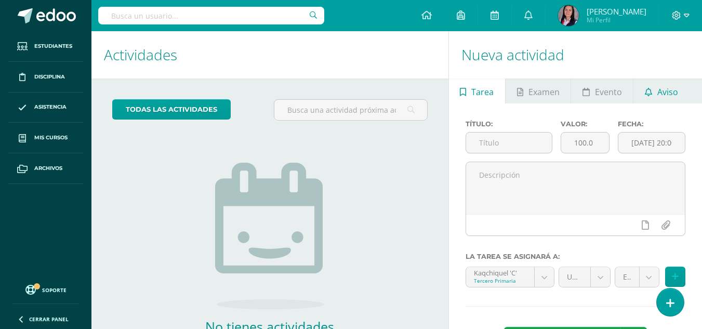
click at [682, 102] on link "Aviso" at bounding box center [662, 90] width 56 height 25
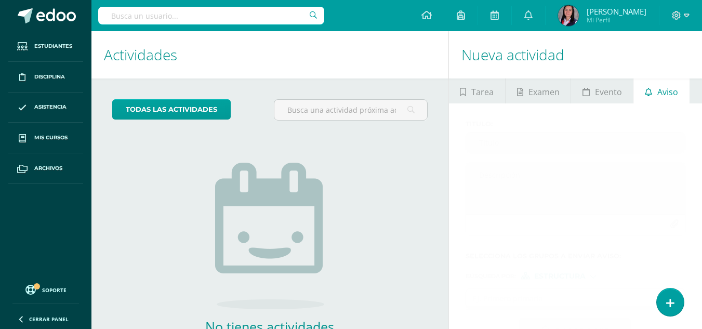
scroll to position [71, 0]
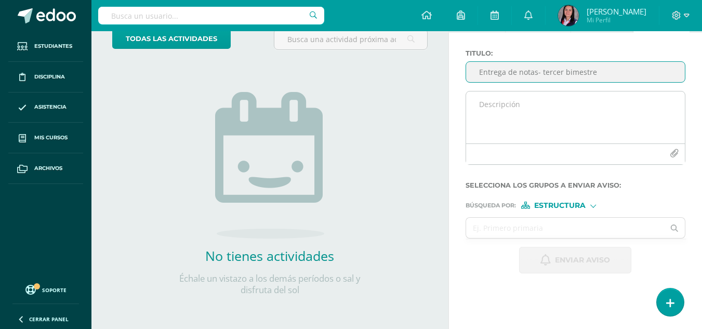
type input "Entrega de notas- tercer bimestre"
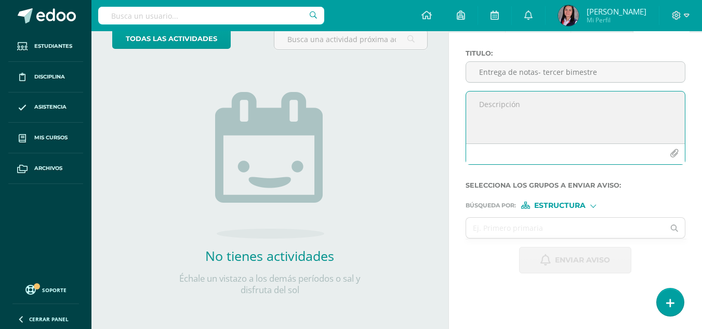
click at [483, 105] on textarea at bounding box center [575, 117] width 219 height 52
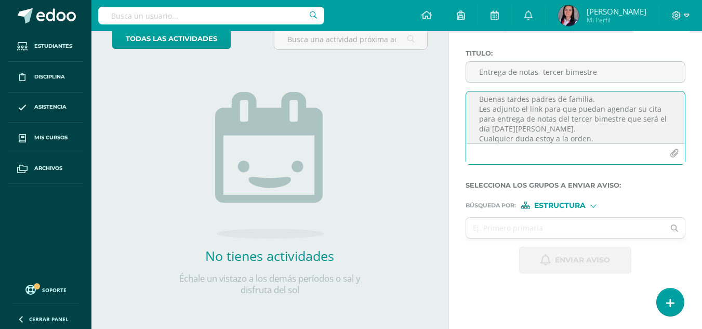
scroll to position [15, 0]
paste textarea "[URL][DOMAIN_NAME][PERSON_NAME]"
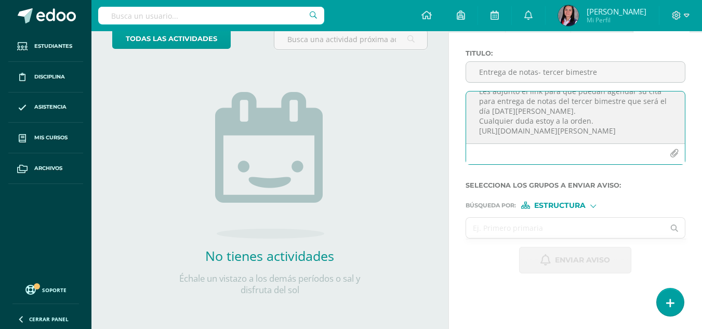
type textarea "Buenas tardes padres de familia. Les adjunto el link para que puedan agendar su…"
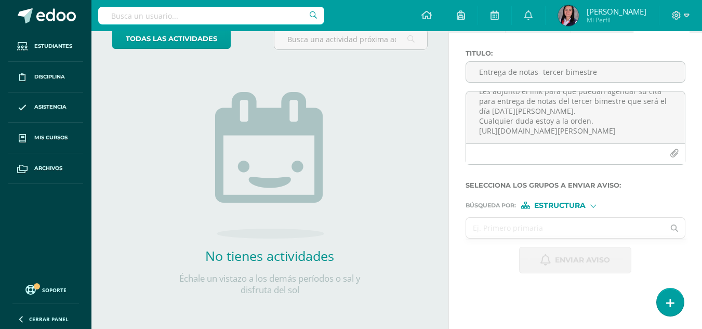
click at [549, 232] on input "text" at bounding box center [565, 228] width 199 height 20
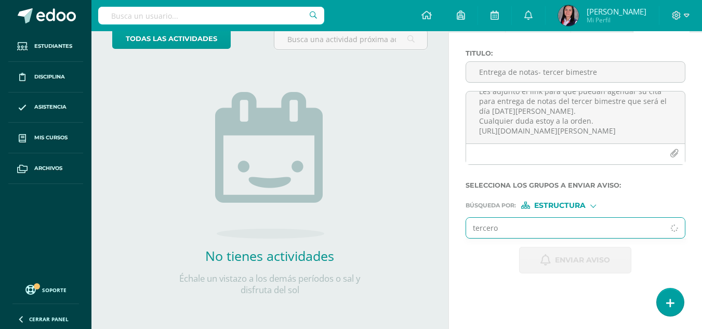
type input "tercero"
click at [577, 203] on span "Estructura" at bounding box center [559, 206] width 51 height 6
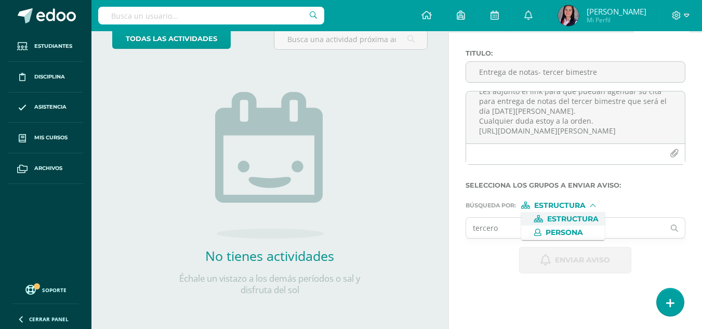
click at [569, 216] on span "Estructura" at bounding box center [572, 219] width 51 height 6
drag, startPoint x: 503, startPoint y: 221, endPoint x: 263, endPoint y: 246, distance: 241.4
click at [263, 246] on div "Actividades Actividad todas las Actividades No tienes actividades Échale un vis…" at bounding box center [396, 144] width 619 height 369
type input "tercero primaria"
drag, startPoint x: 532, startPoint y: 231, endPoint x: 470, endPoint y: 231, distance: 62.4
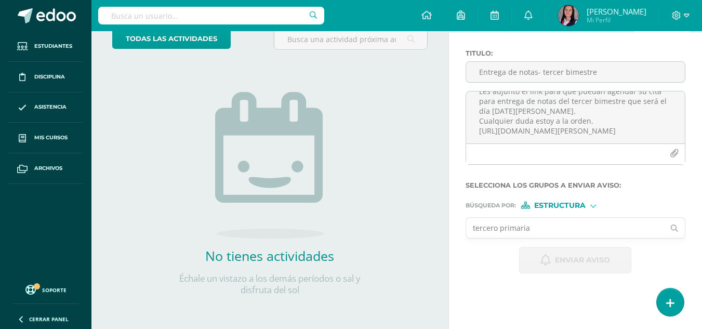
click at [470, 231] on input "tercero primaria" at bounding box center [565, 228] width 199 height 20
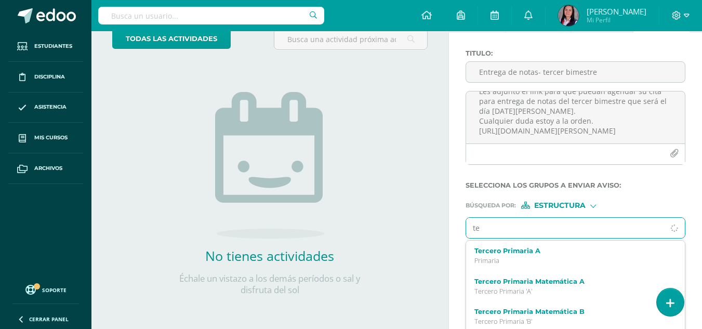
type input "ter"
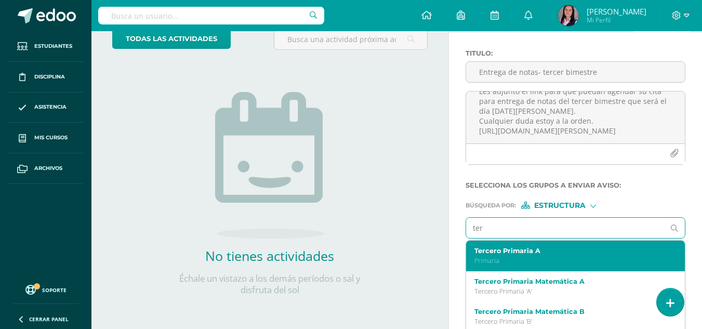
click at [502, 253] on label "Tercero Primaria A" at bounding box center [572, 251] width 194 height 8
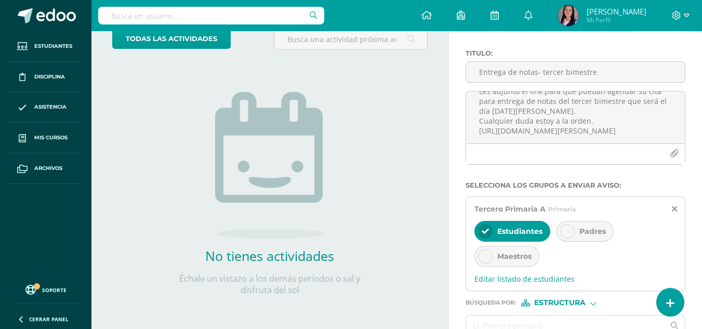
click at [578, 227] on div "Padres" at bounding box center [585, 231] width 57 height 21
click at [520, 233] on span "Estudiantes" at bounding box center [519, 231] width 45 height 9
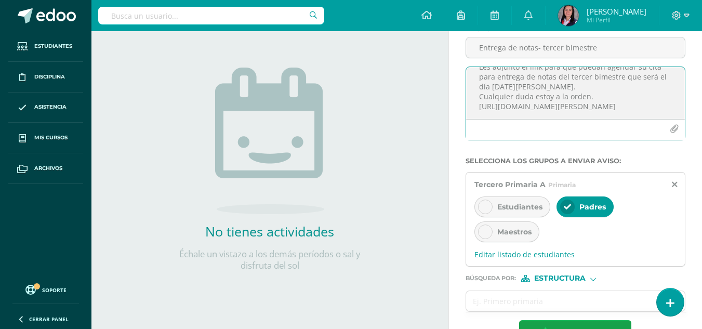
scroll to position [129, 0]
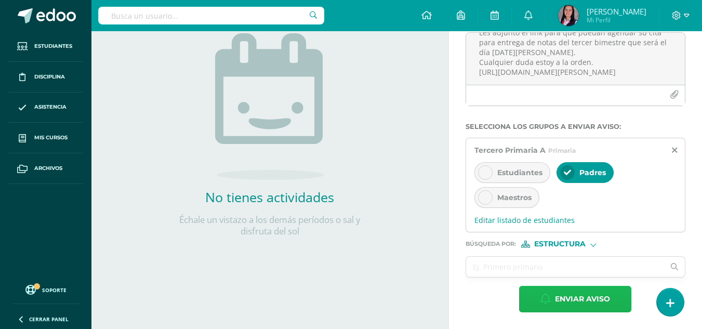
click at [568, 299] on span "Enviar aviso" at bounding box center [582, 298] width 55 height 25
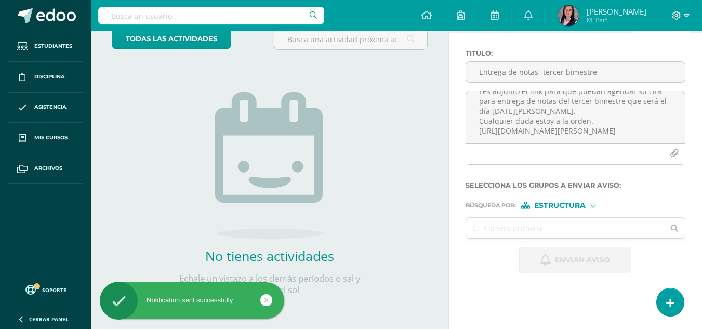
scroll to position [0, 0]
